Goal: Check status: Check status

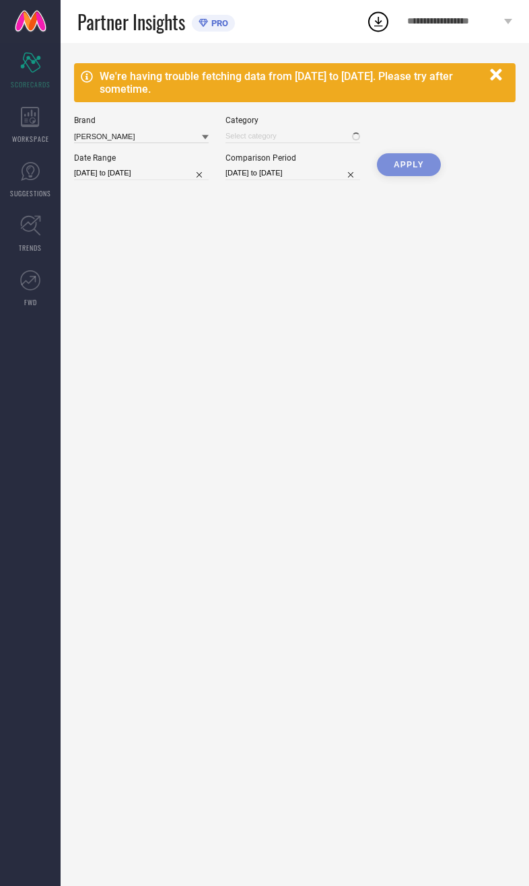
type input "All"
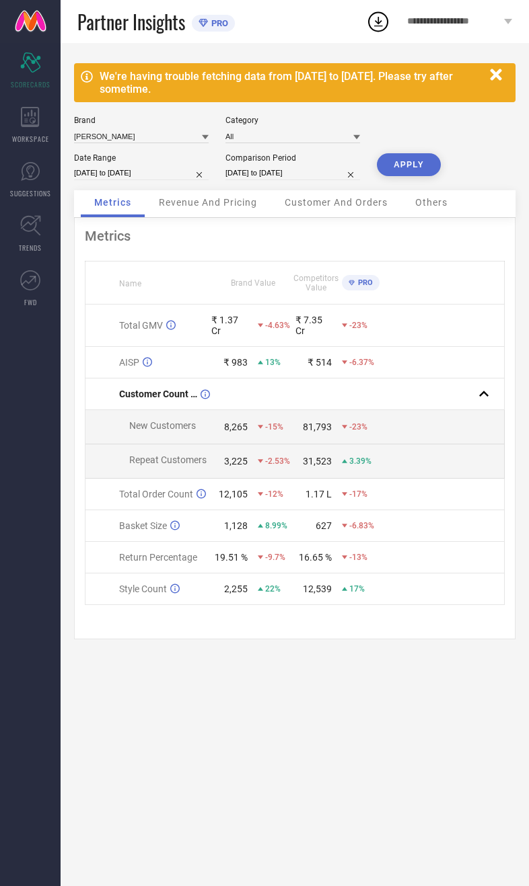
select select "7"
select select "2025"
select select "8"
select select "2025"
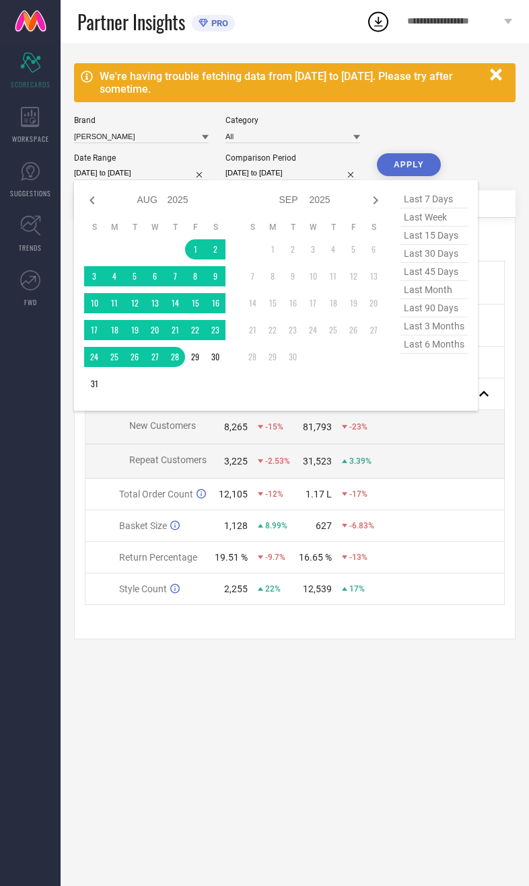
click at [185, 267] on table "S M T W T F S 1 2 3 4 5 6 7 8 9 10 11 12 13 14 15 16 17 18 19 20 21 22 23 24 25…" at bounding box center [154, 308] width 141 height 186
type input "After [DATE]"
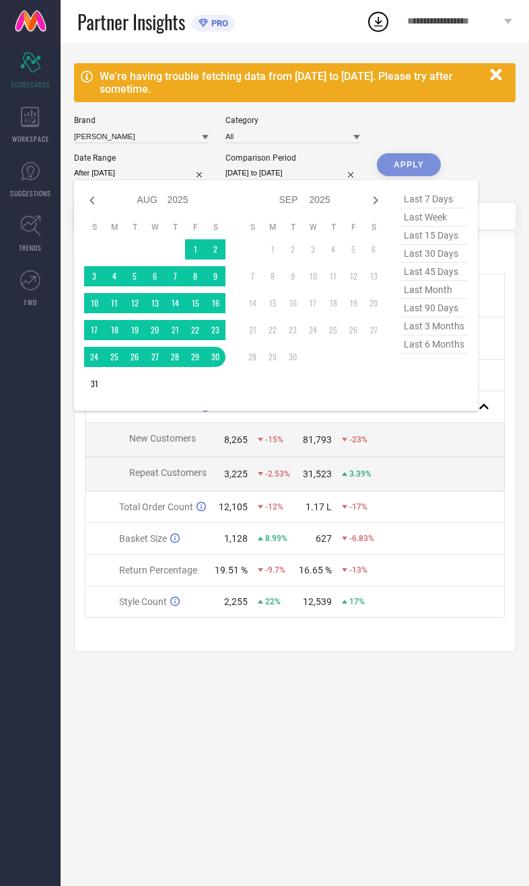
click at [420, 159] on div "APPLY" at bounding box center [409, 178] width 64 height 50
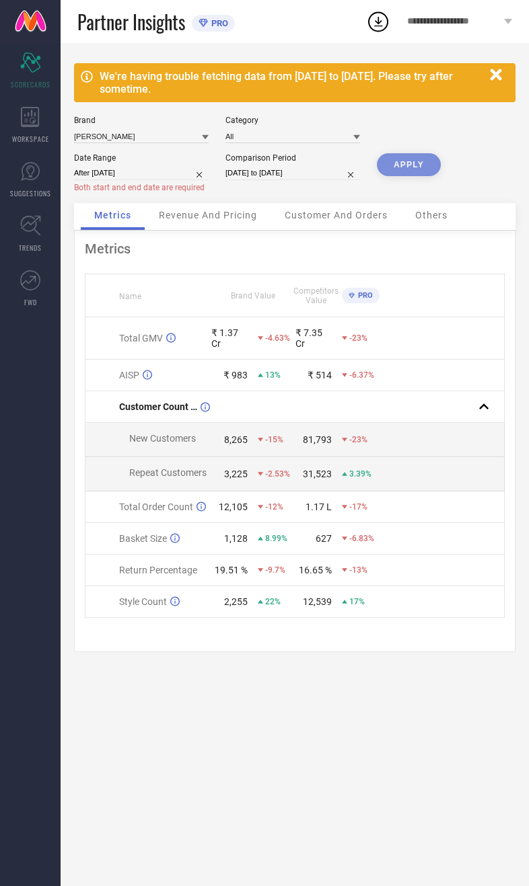
click at [418, 173] on div "APPLY" at bounding box center [409, 178] width 64 height 50
click at [411, 172] on div "APPLY" at bounding box center [409, 178] width 64 height 50
click at [146, 180] on input "After [DATE]" at bounding box center [141, 173] width 135 height 14
select select "7"
select select "2025"
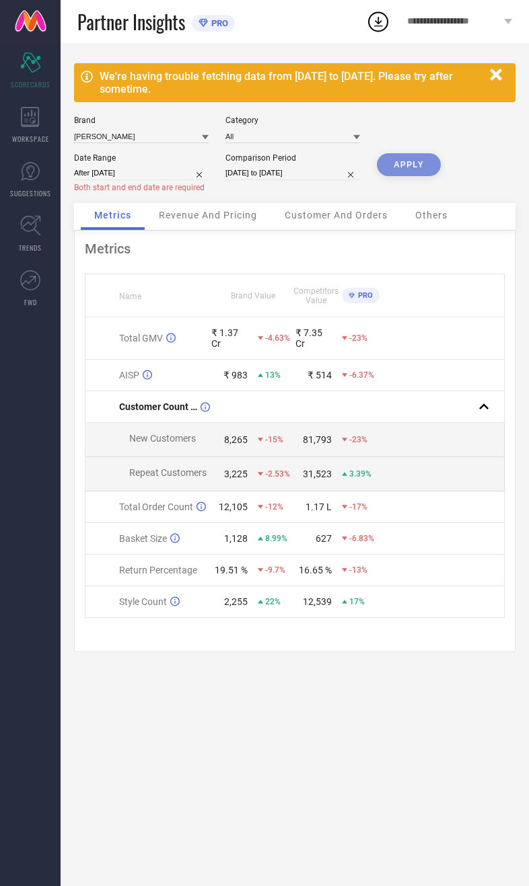
select select "8"
select select "2025"
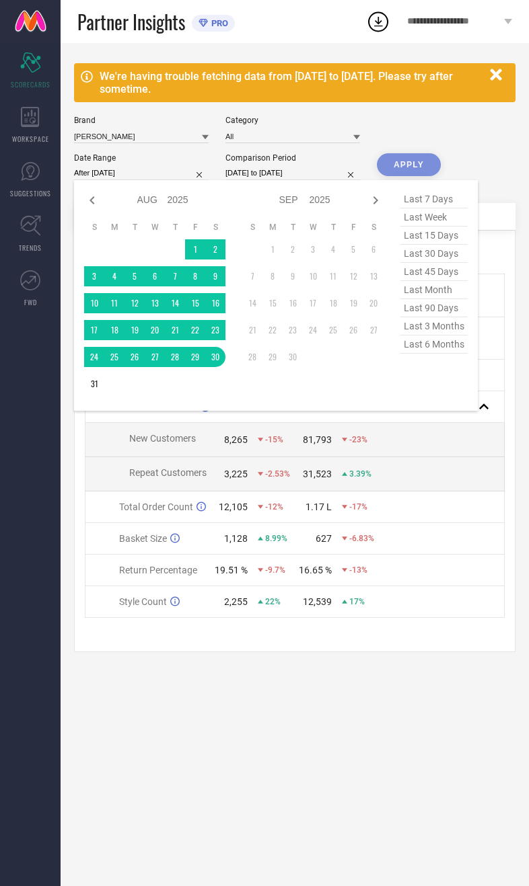
type input "[DATE] to [DATE]"
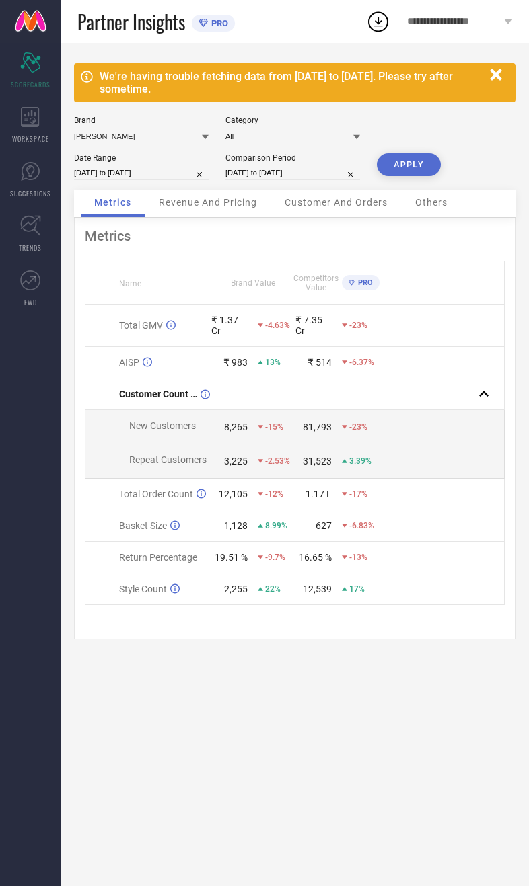
click at [411, 172] on button "APPLY" at bounding box center [409, 164] width 64 height 23
